Goal: Task Accomplishment & Management: Use online tool/utility

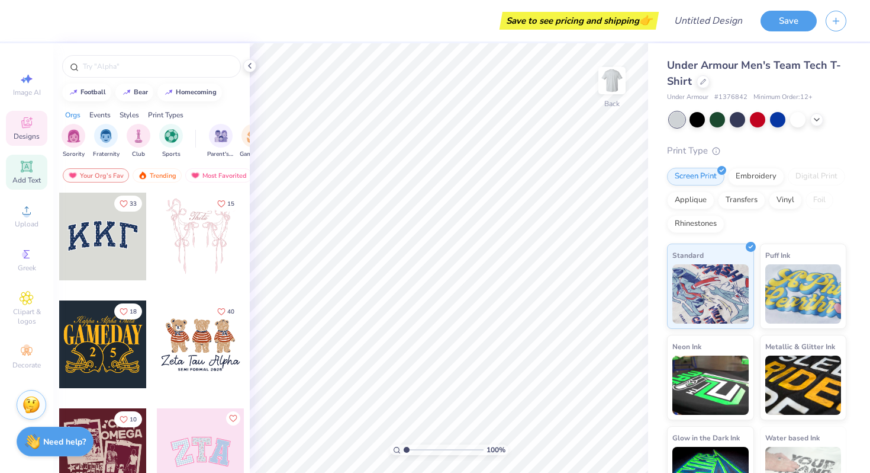
click at [25, 166] on icon at bounding box center [26, 165] width 11 height 11
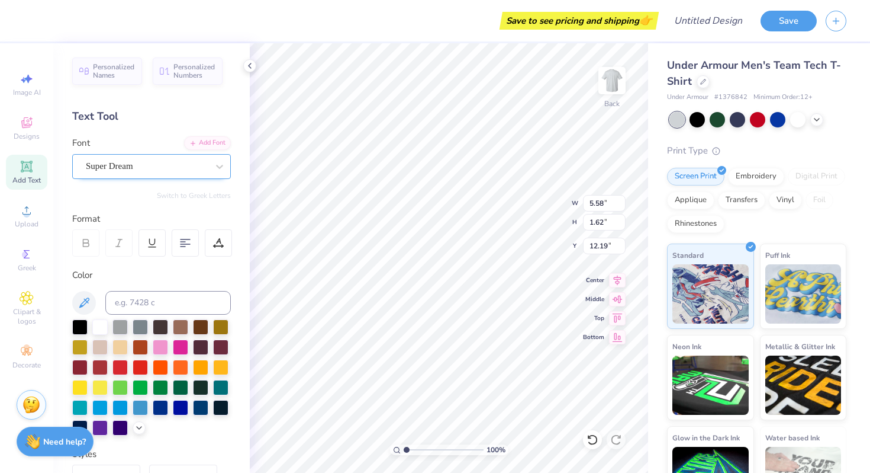
click at [149, 171] on div "Super Dream" at bounding box center [147, 166] width 124 height 18
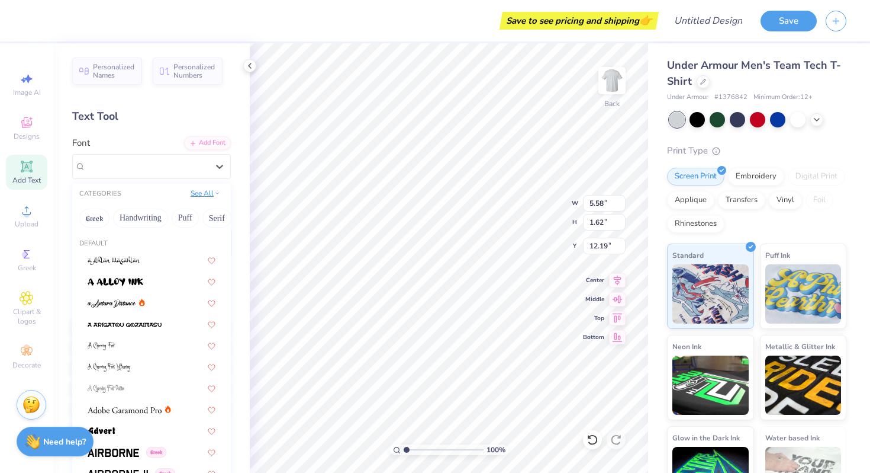
click at [197, 195] on button "See All" at bounding box center [205, 193] width 37 height 12
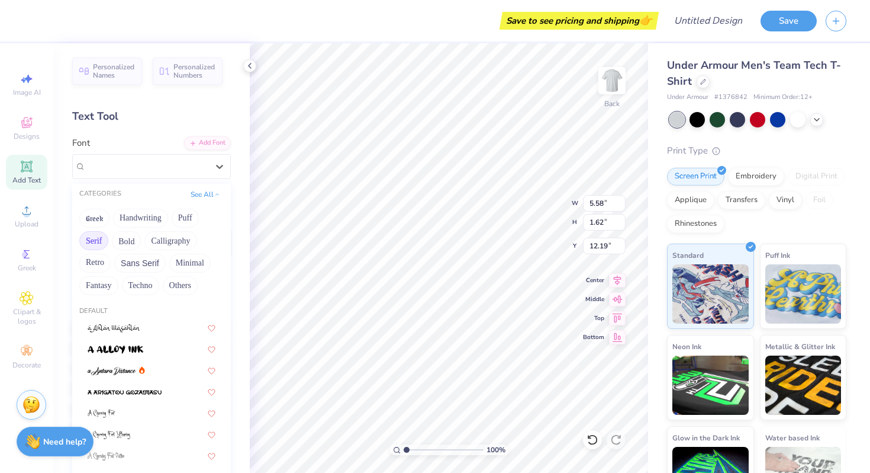
click at [90, 239] on button "Serif" at bounding box center [93, 240] width 29 height 19
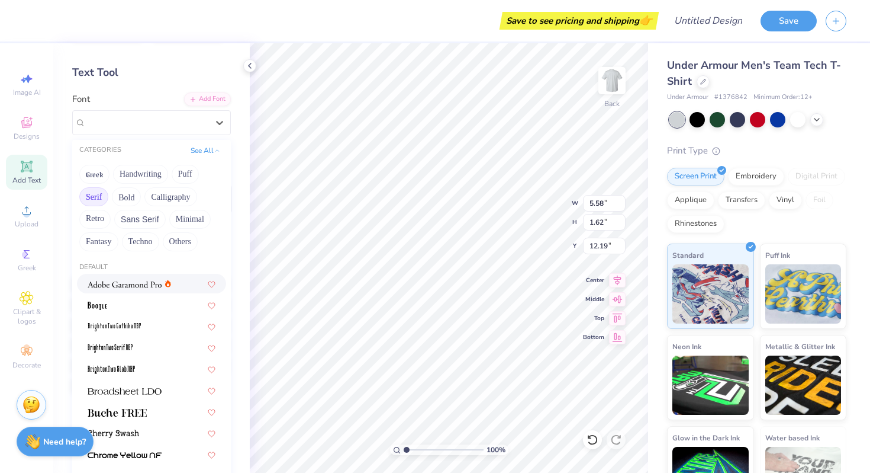
click at [136, 280] on img at bounding box center [125, 284] width 74 height 8
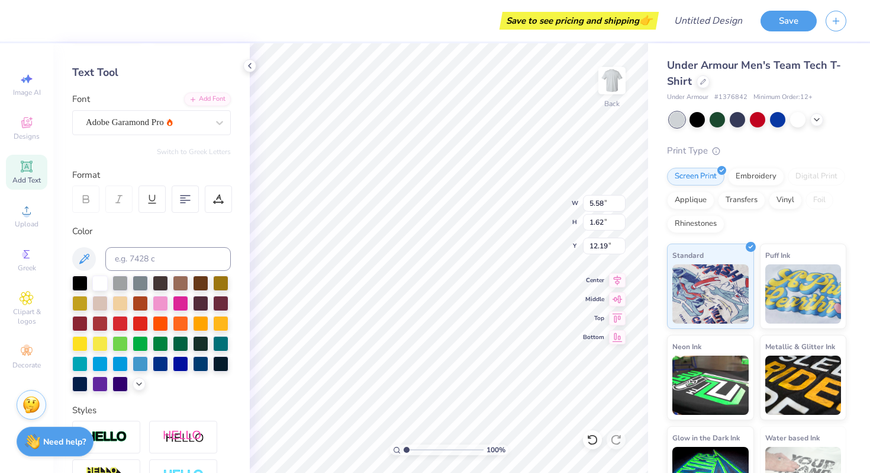
type input "5.83"
type input "1.60"
type input "12.20"
type textarea "Women's Club Soccer"
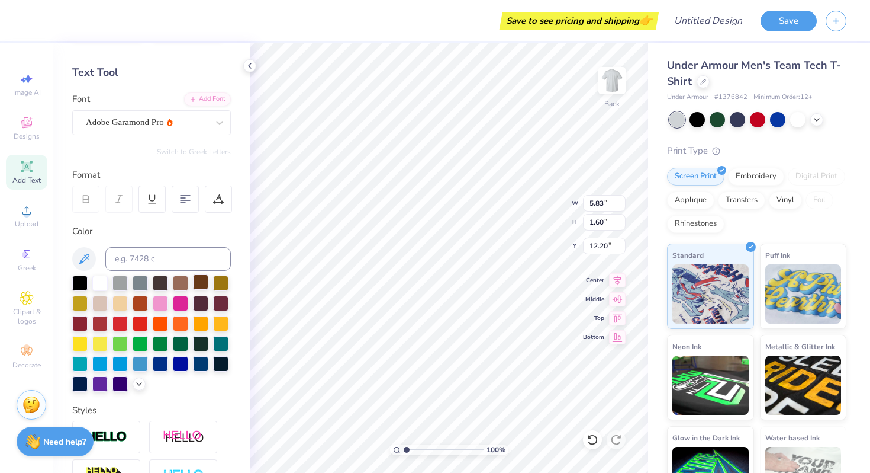
scroll to position [9, 6]
click at [700, 121] on div at bounding box center [697, 118] width 15 height 15
type input "15.32"
type input "1.32"
type input "12.34"
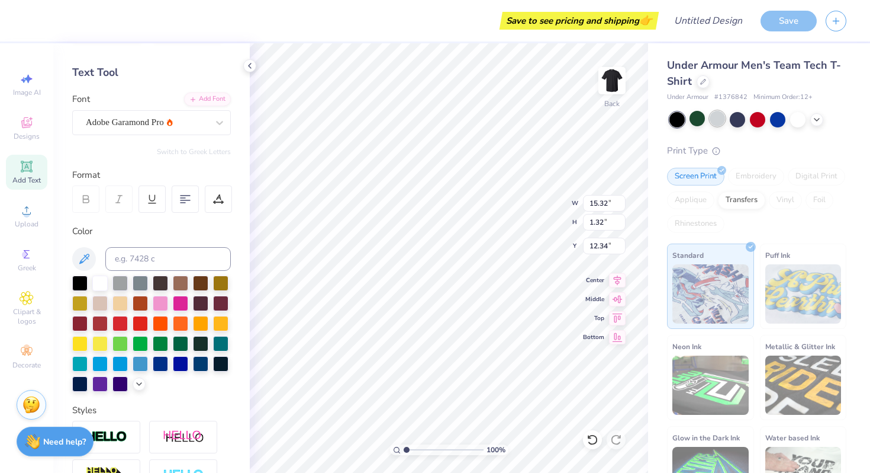
click at [717, 120] on div at bounding box center [717, 118] width 15 height 15
click at [202, 281] on div at bounding box center [200, 281] width 15 height 15
type input "9.27"
type input "0.80"
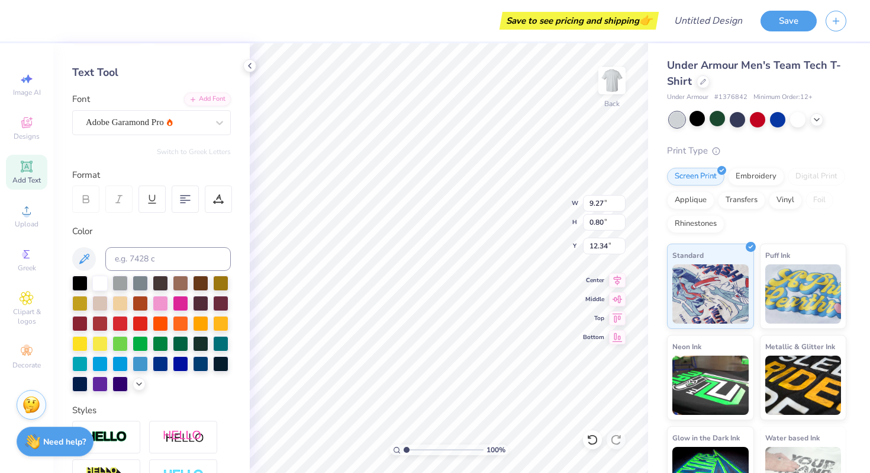
type input "5.92"
type input "7.07"
click at [21, 320] on span "Clipart & logos" at bounding box center [26, 316] width 41 height 19
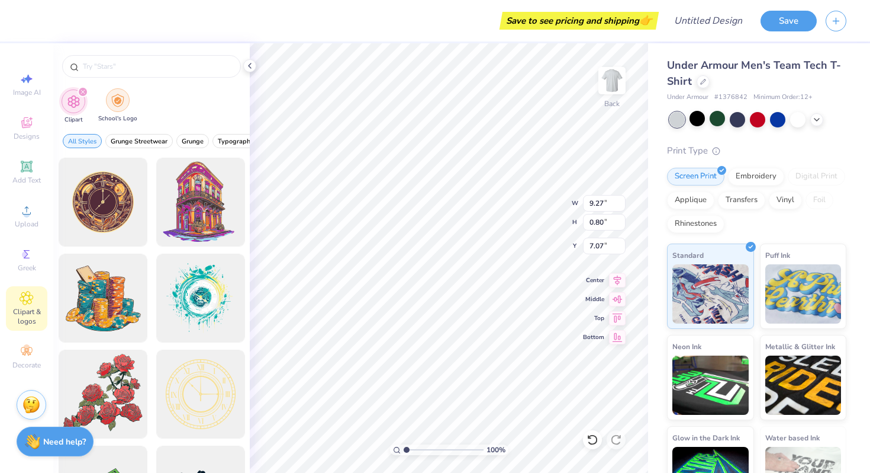
click at [118, 102] on img "filter for School's Logo" at bounding box center [117, 101] width 13 height 14
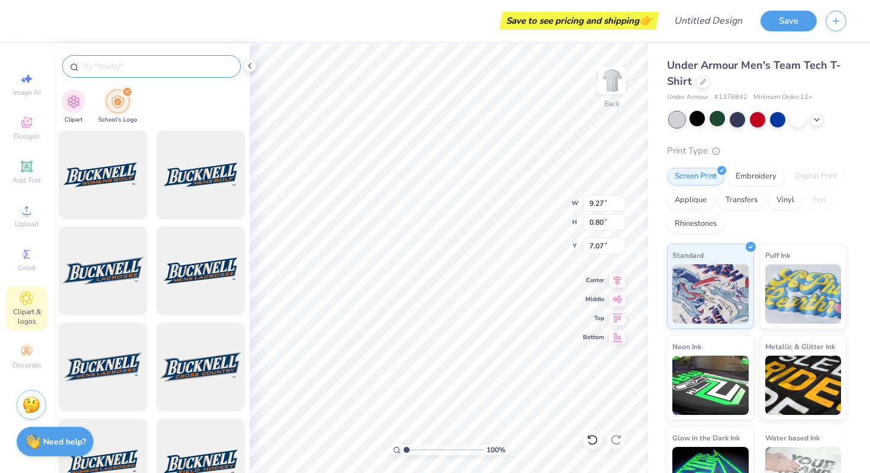
click at [110, 65] on input "text" at bounding box center [158, 66] width 152 height 12
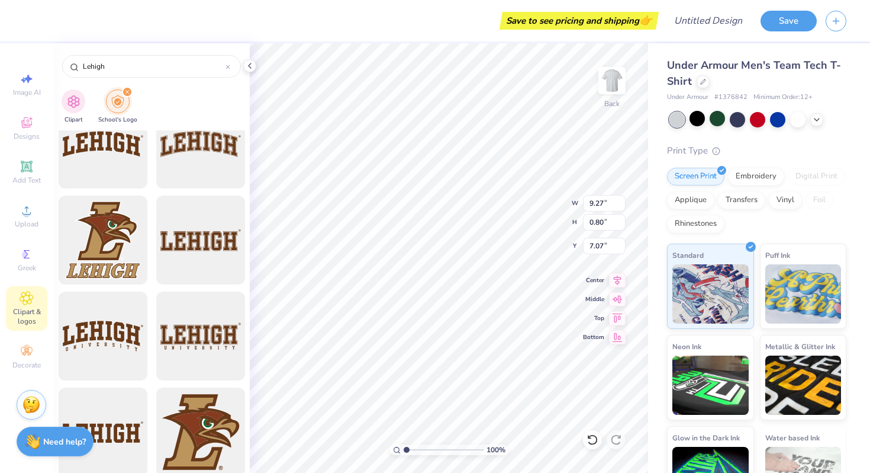
scroll to position [1152, 0]
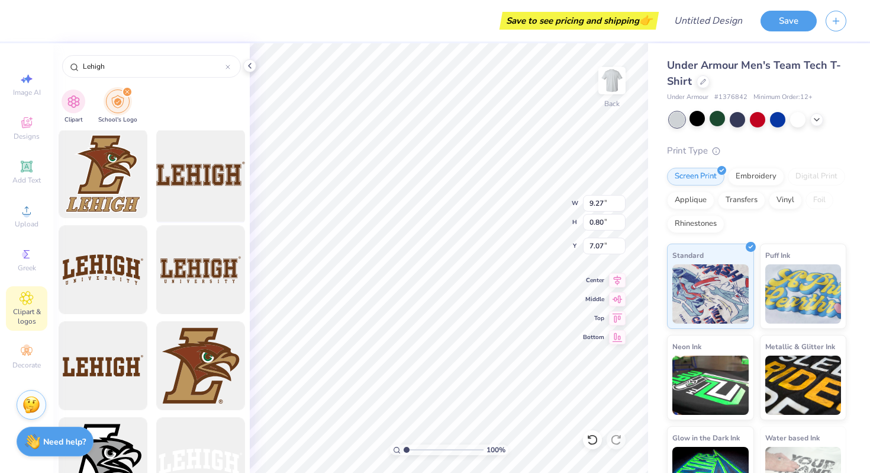
type input "Lehigh"
click at [181, 181] on div at bounding box center [201, 174] width 98 height 98
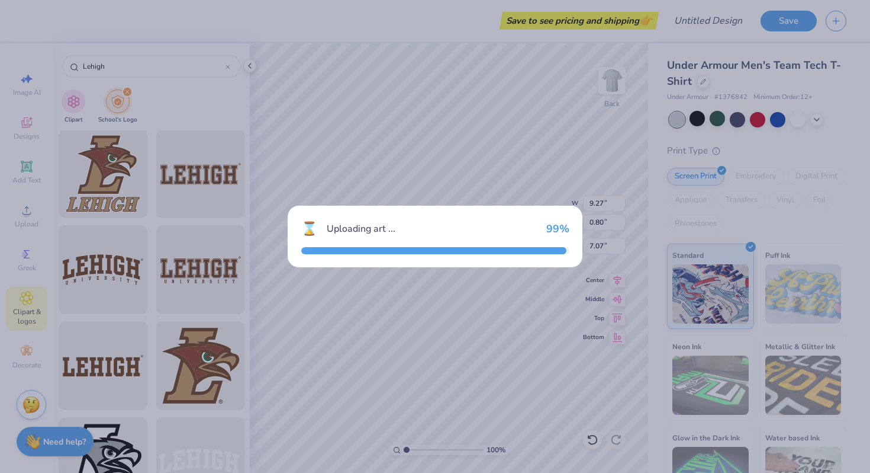
type input "15.00"
type input "4.06"
type input "3.00"
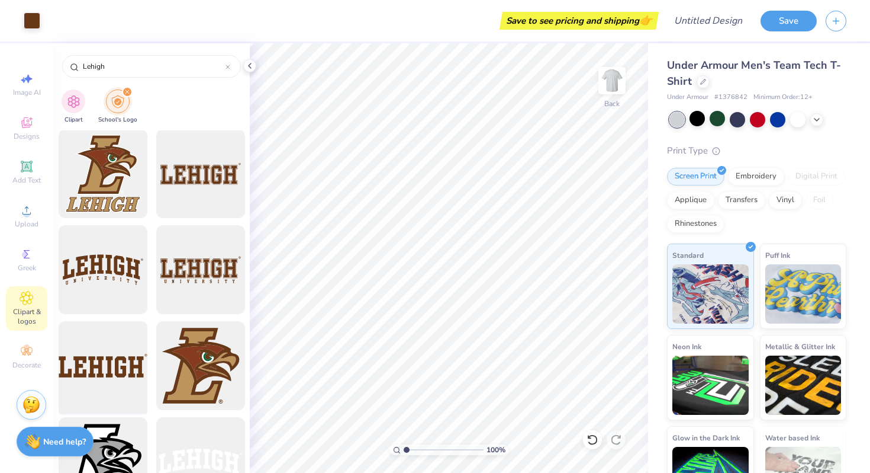
click at [110, 374] on div at bounding box center [103, 366] width 98 height 98
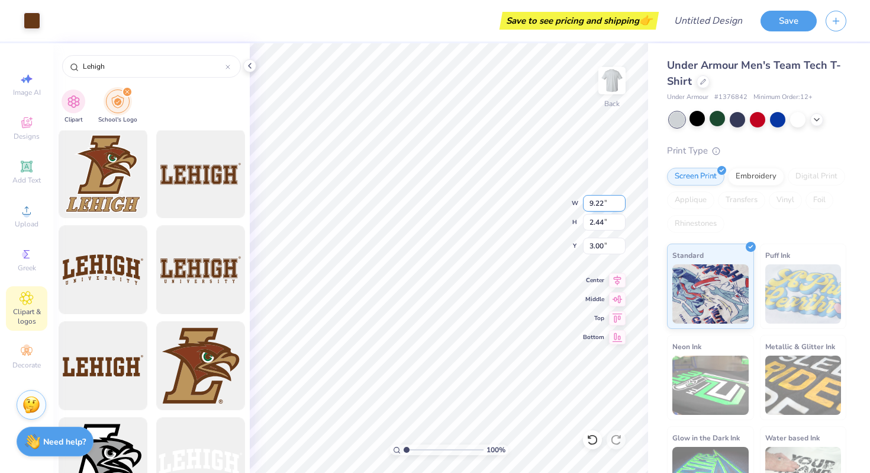
type input "9.22"
type input "2.44"
type input "4.08"
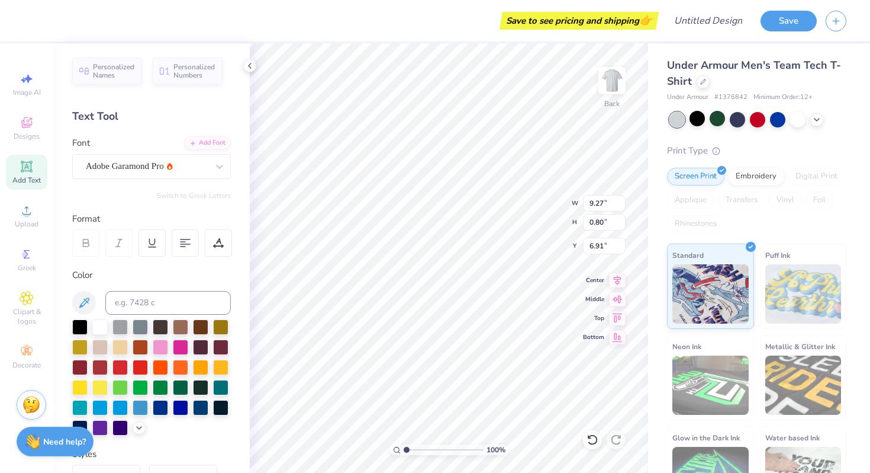
type input "6.91"
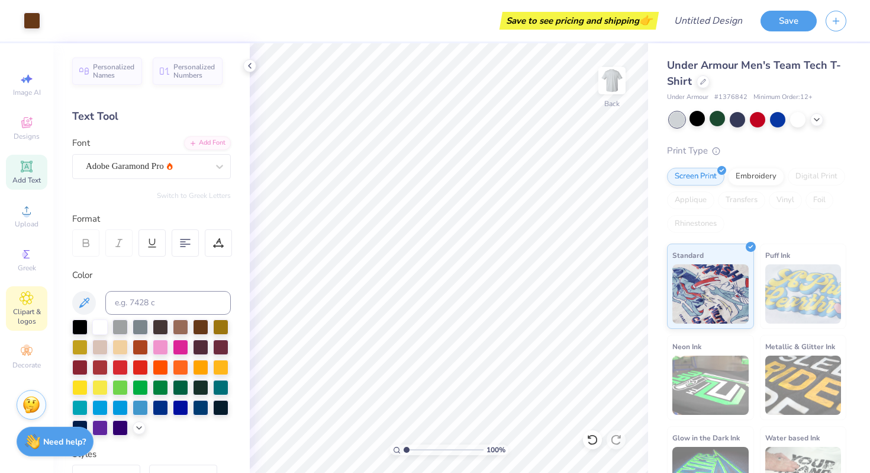
click at [28, 307] on span "Clipart & logos" at bounding box center [26, 316] width 41 height 19
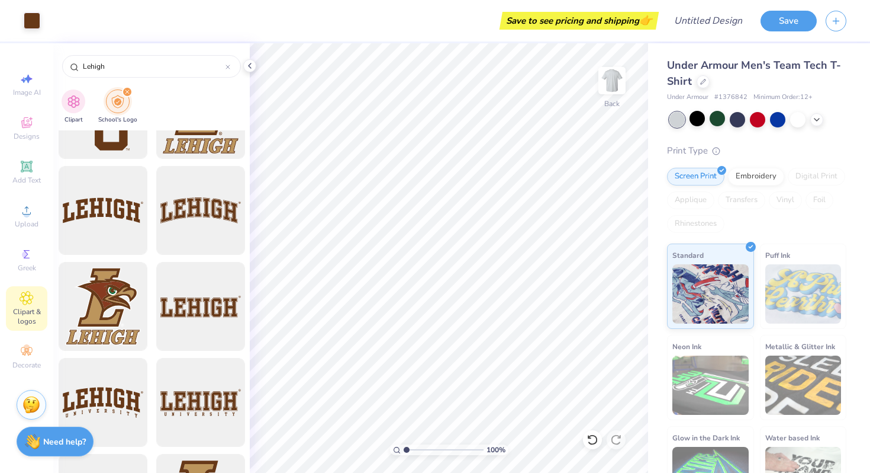
scroll to position [1036, 0]
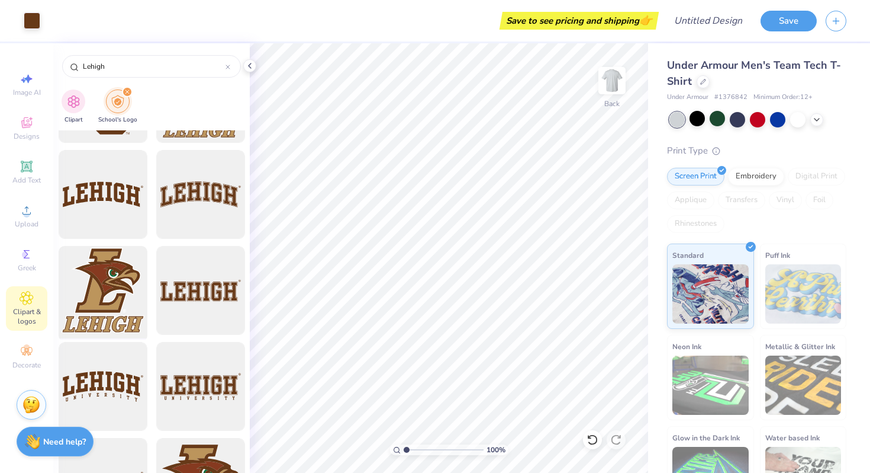
click at [121, 298] on div at bounding box center [103, 291] width 98 height 98
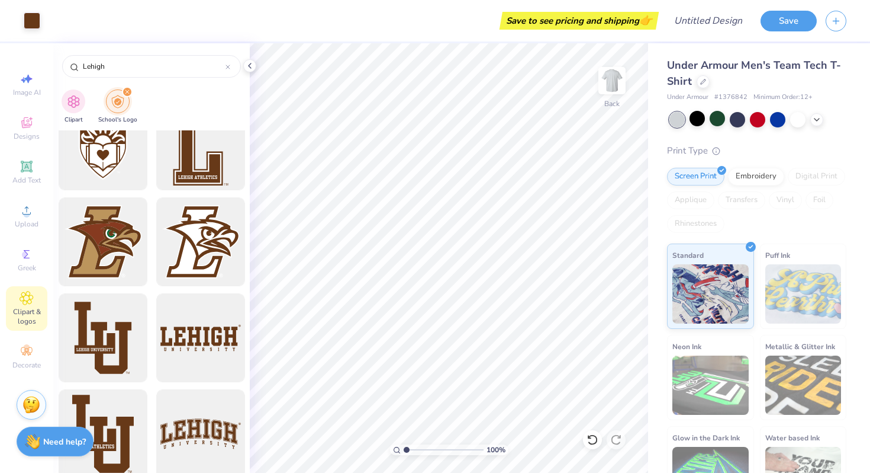
scroll to position [611, 0]
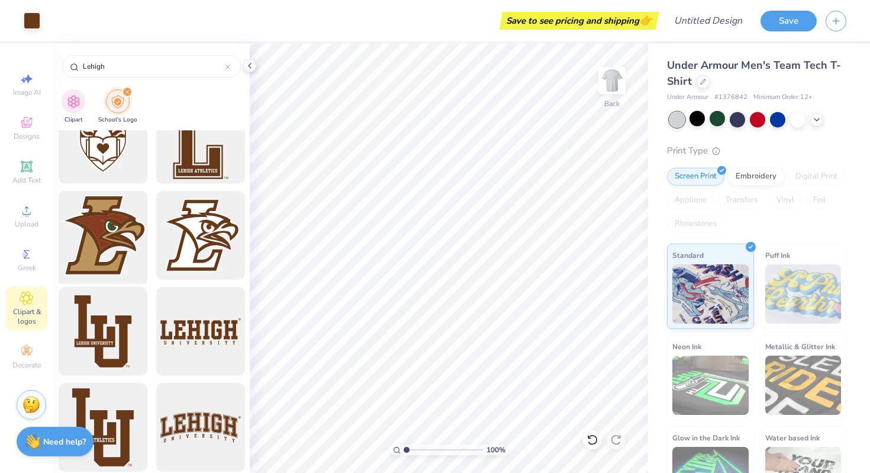
click at [95, 259] on div at bounding box center [103, 236] width 98 height 98
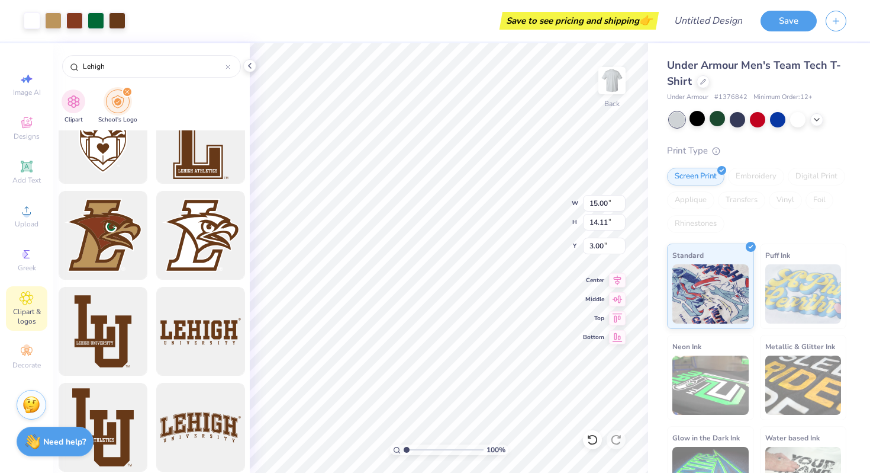
type input "2.56"
type input "2.41"
type input "9.27"
type input "0.80"
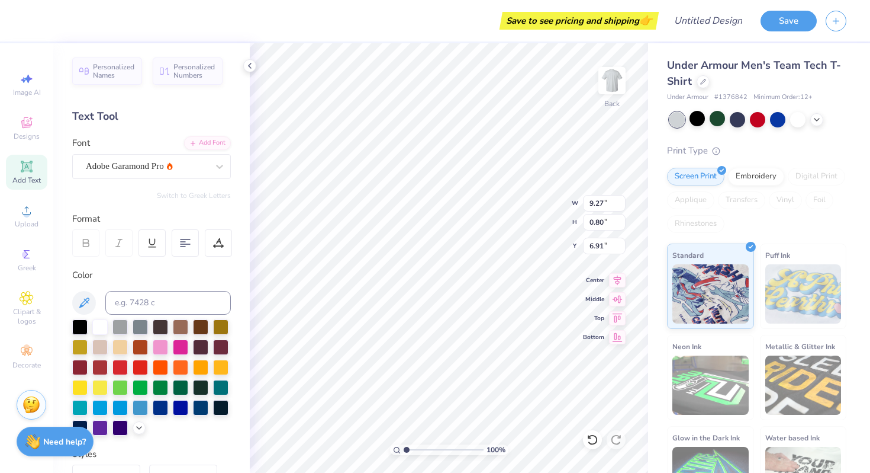
type input "8.58"
type input "9.22"
type input "2.44"
type input "5.74"
type input "5.65"
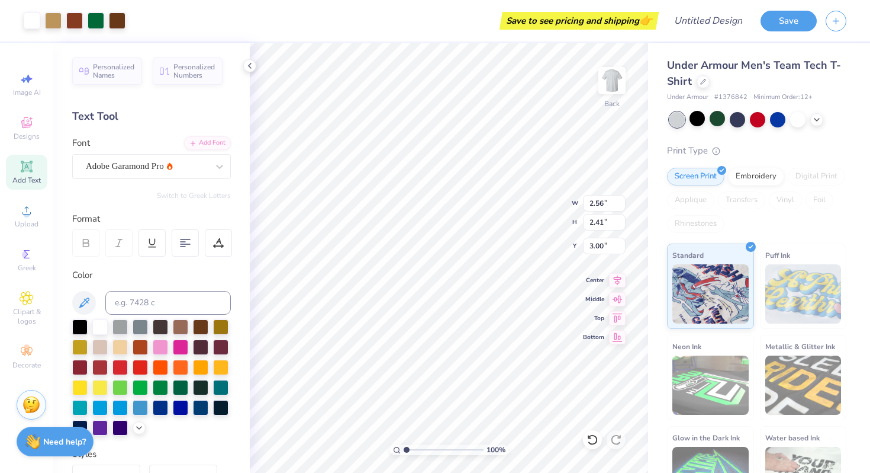
type input "3.24"
type input "8.37"
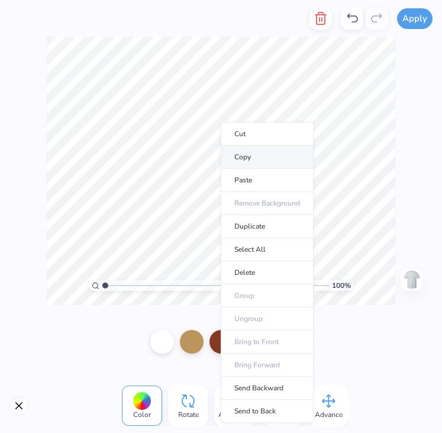
click at [249, 158] on li "Copy" at bounding box center [267, 157] width 93 height 23
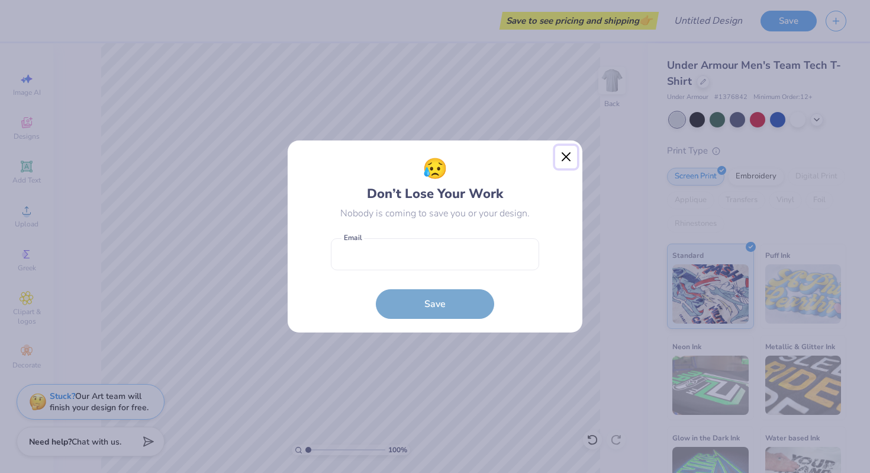
click at [564, 155] on button "Close" at bounding box center [566, 157] width 23 height 23
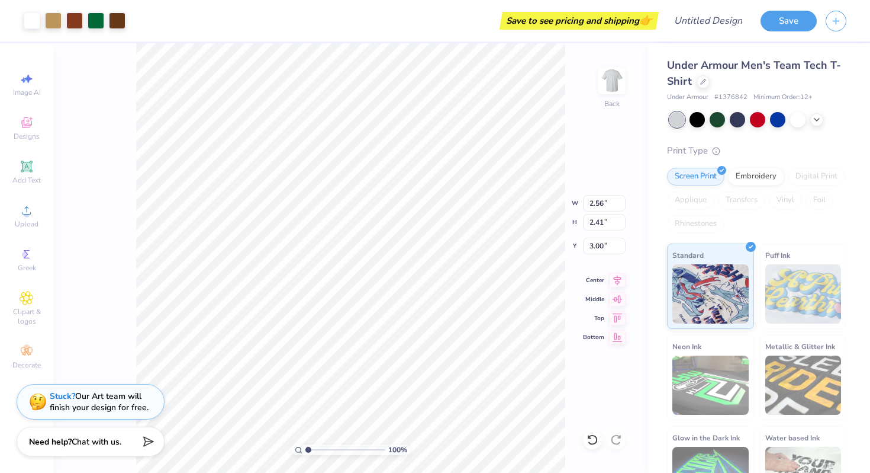
type input "2.58"
type input "9.22"
type input "2.44"
type input "5.66"
type input "9.15"
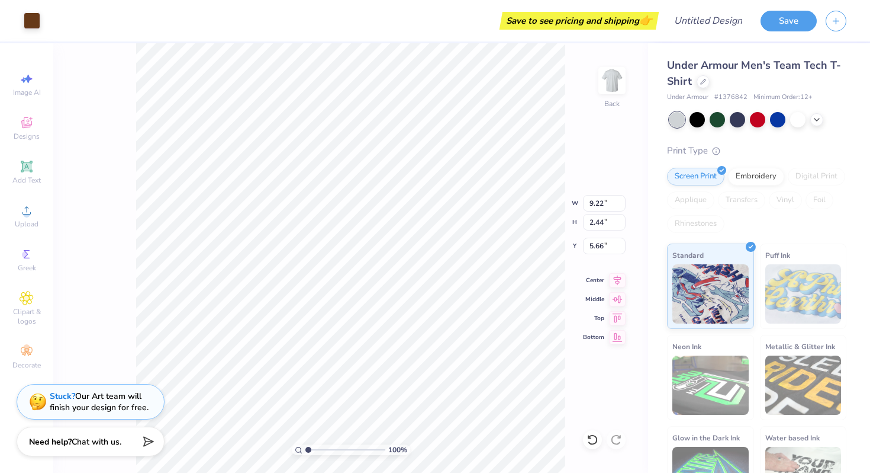
type input "2.42"
type input "6.50"
type input "1.72"
type input "5.21"
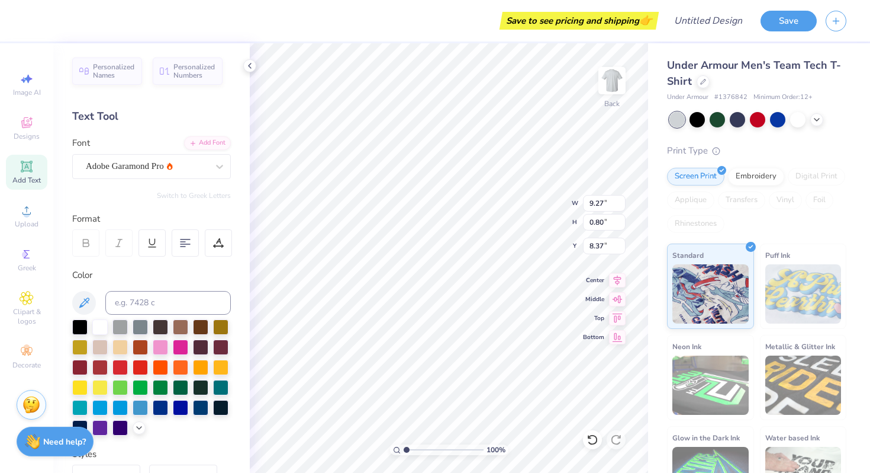
type input "7.30"
type input "7.37"
type input "0.63"
type input "7.25"
type input "7.14"
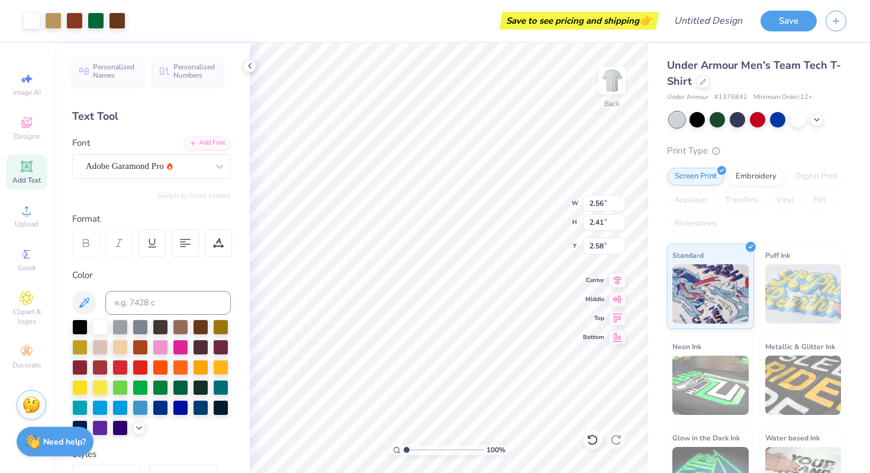
type input "2.52"
type input "5.14"
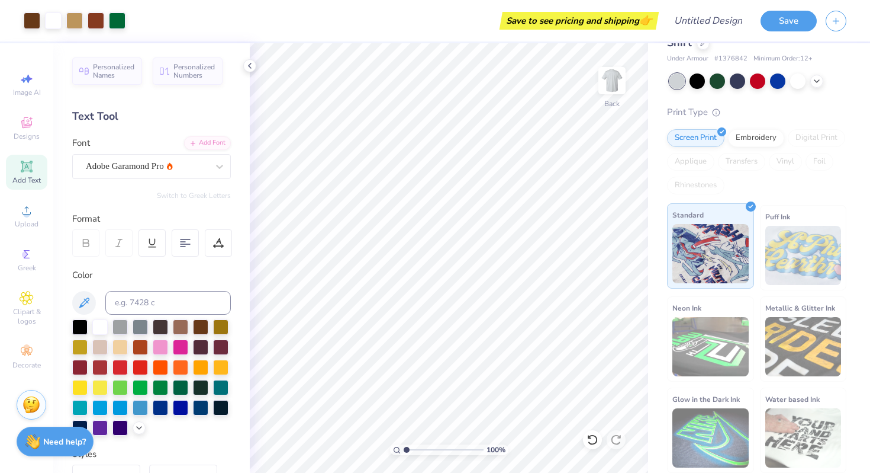
scroll to position [0, 0]
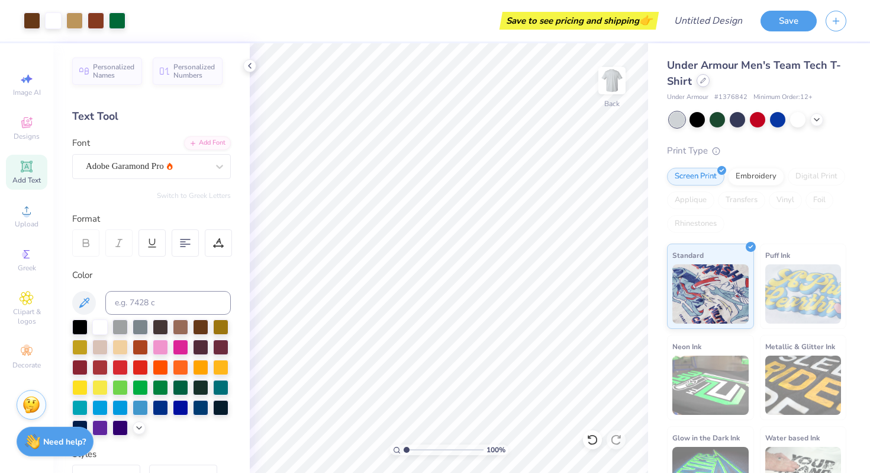
click at [706, 80] on icon at bounding box center [703, 81] width 6 height 6
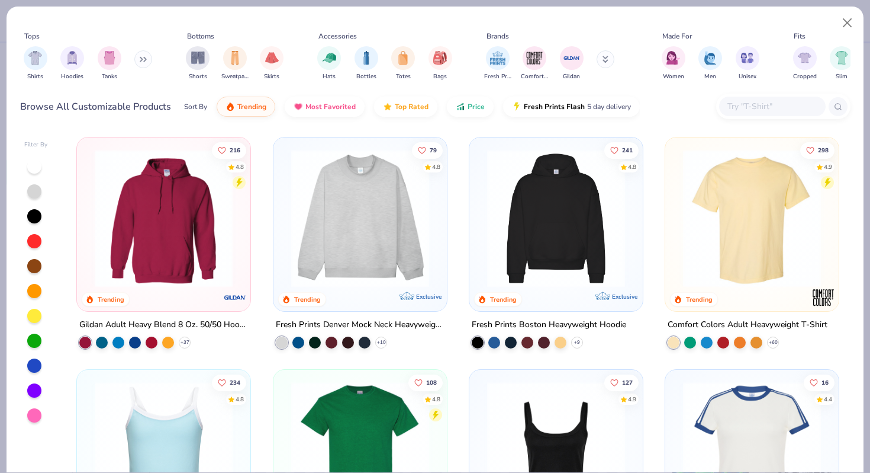
click at [607, 52] on button at bounding box center [606, 59] width 18 height 18
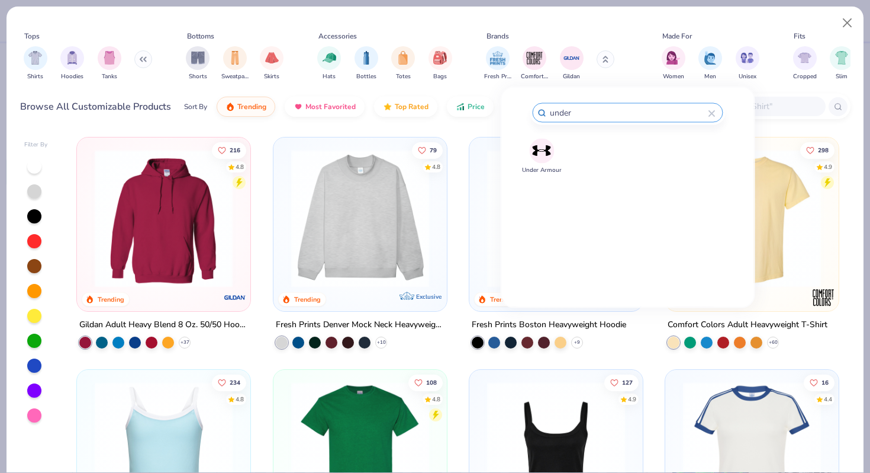
type input "under"
click at [551, 143] on img at bounding box center [542, 150] width 21 height 21
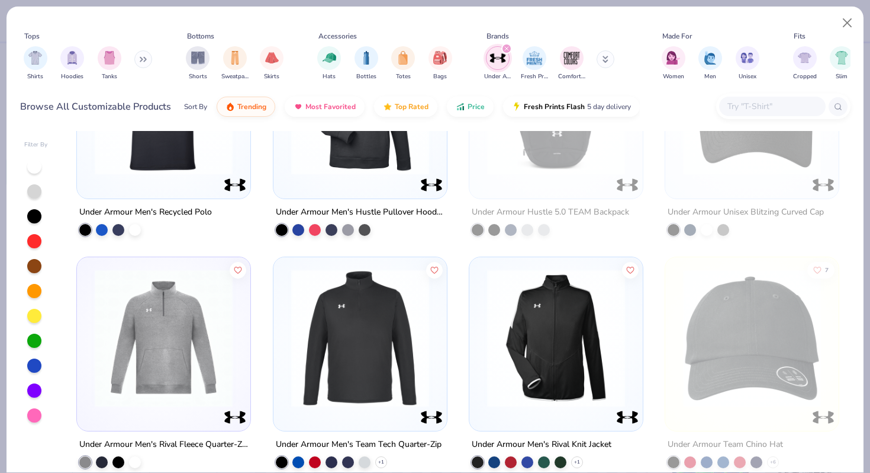
scroll to position [131, 0]
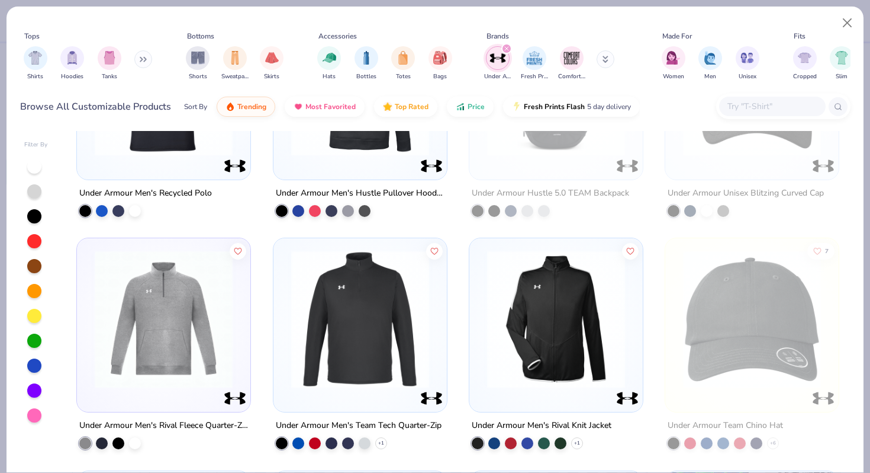
click at [380, 142] on img at bounding box center [360, 87] width 150 height 138
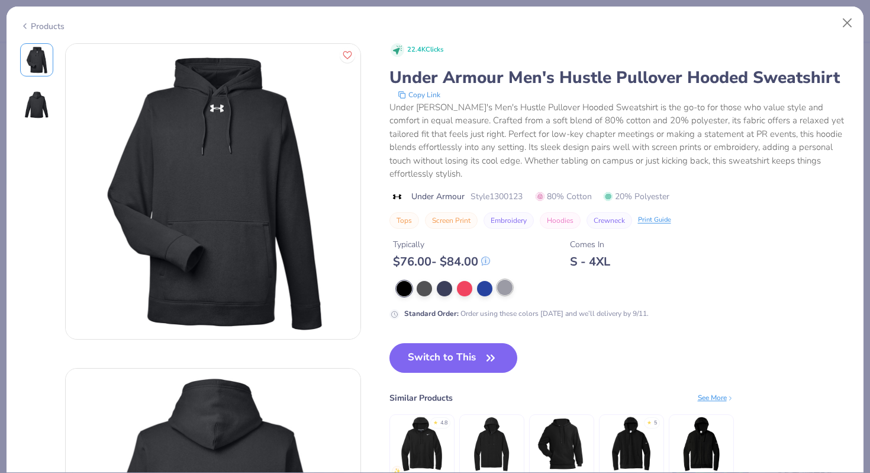
click at [503, 290] on div at bounding box center [504, 286] width 15 height 15
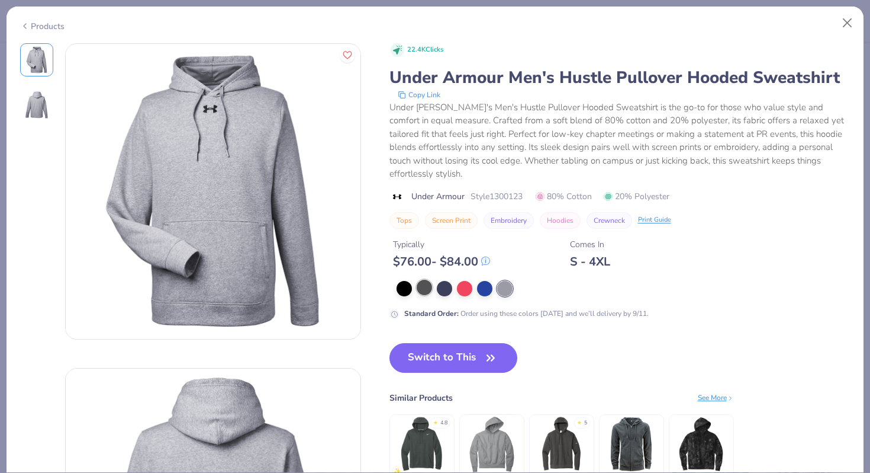
click at [426, 284] on div at bounding box center [424, 286] width 15 height 15
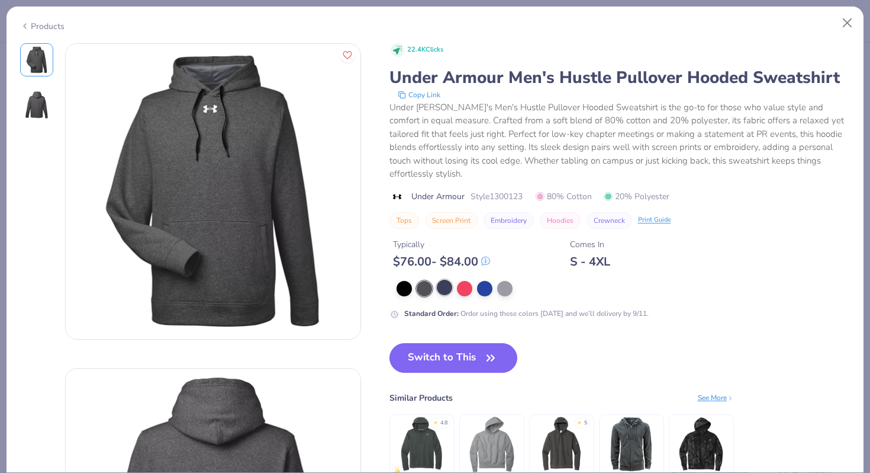
click at [448, 288] on div at bounding box center [444, 286] width 15 height 15
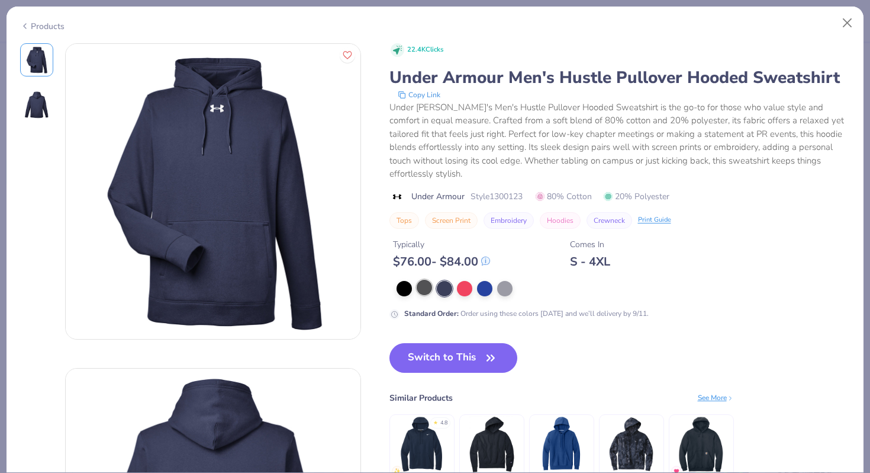
click at [429, 285] on div at bounding box center [424, 286] width 15 height 15
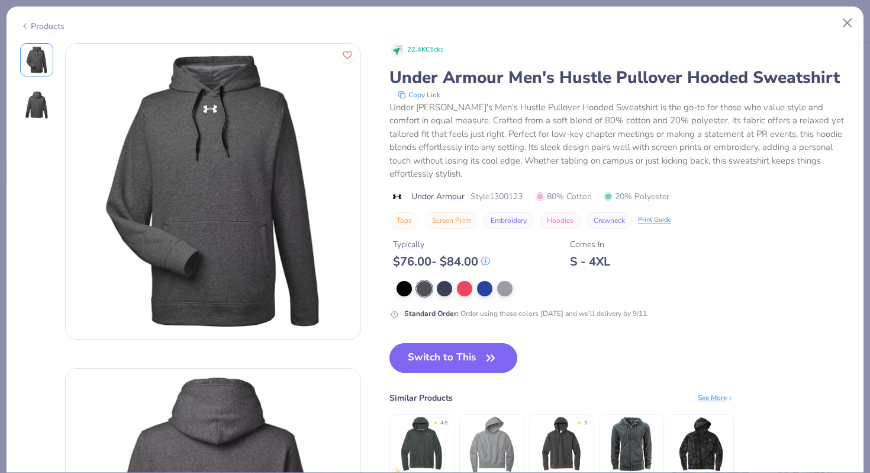
click at [506, 295] on div at bounding box center [624, 288] width 454 height 15
click at [503, 288] on div at bounding box center [504, 286] width 15 height 15
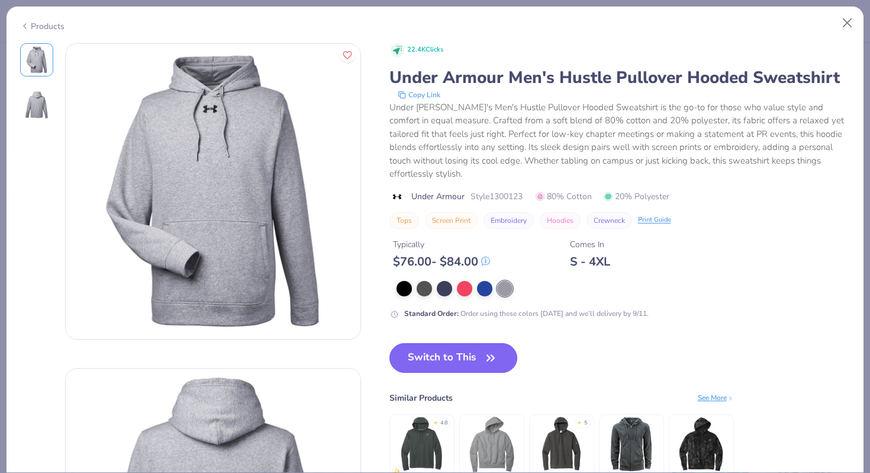
click at [471, 359] on button "Switch to This" at bounding box center [454, 358] width 128 height 30
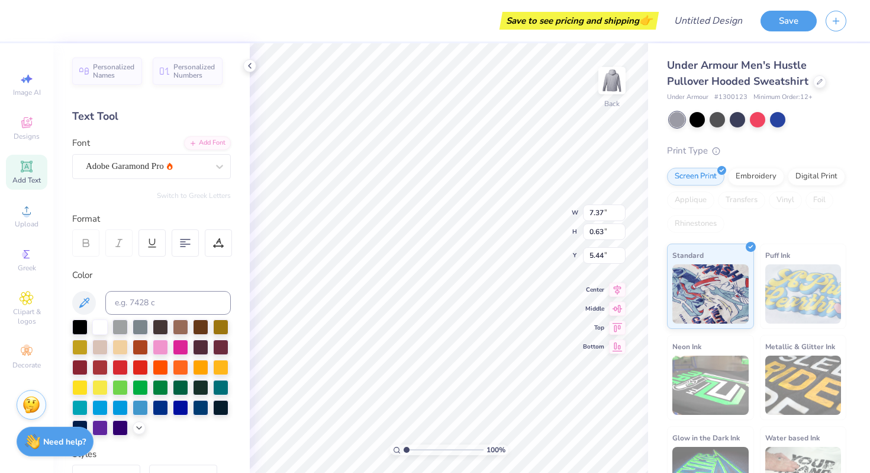
type input "6.87"
type input "7.35"
type input "0.97"
type input "6.71"
type input "6.50"
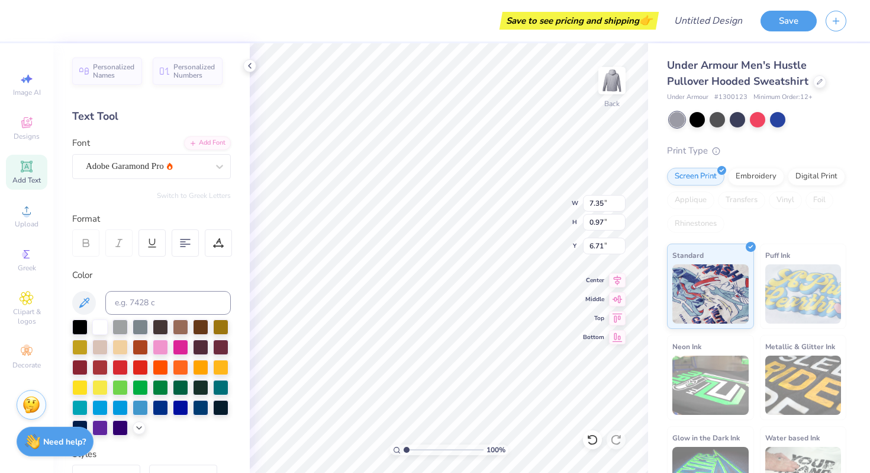
type input "1.72"
type input "4.99"
type input "2.56"
type input "2.41"
type input "2.25"
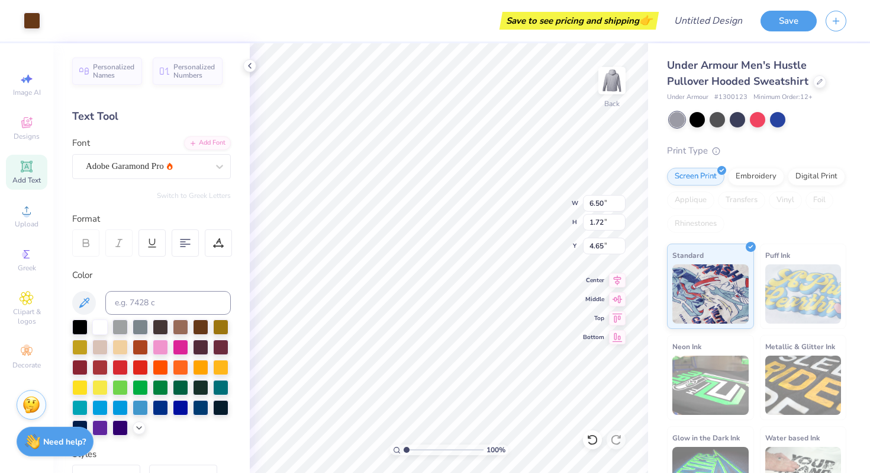
type input "4.65"
type input "6.53"
type input "7.38"
type input "0.70"
type input "6.67"
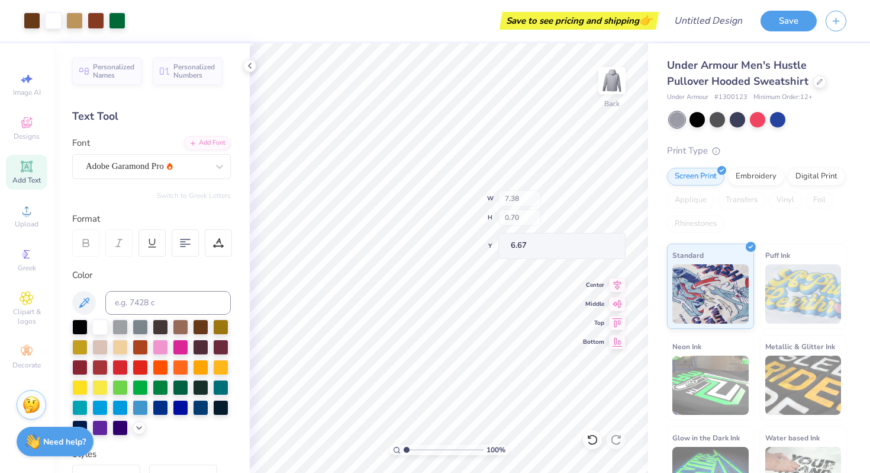
click at [534, 224] on div "100 % Back W 7.38 H 0.70 Y 6.67 Center Middle Top Bottom" at bounding box center [449, 257] width 398 height 429
